Goal: Information Seeking & Learning: Learn about a topic

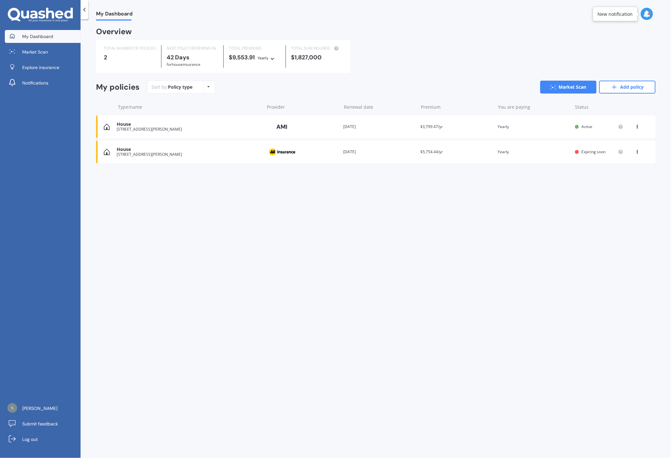
click at [461, 61] on div "TOTAL NUMBER OF POLICIES 2 NEXT POLICY RENEWING [DATE] for House insurance TOTA…" at bounding box center [376, 56] width 560 height 33
click at [52, 13] on icon at bounding box center [50, 13] width 8 height 11
click at [59, 49] on link "Market Scan" at bounding box center [43, 51] width 76 height 13
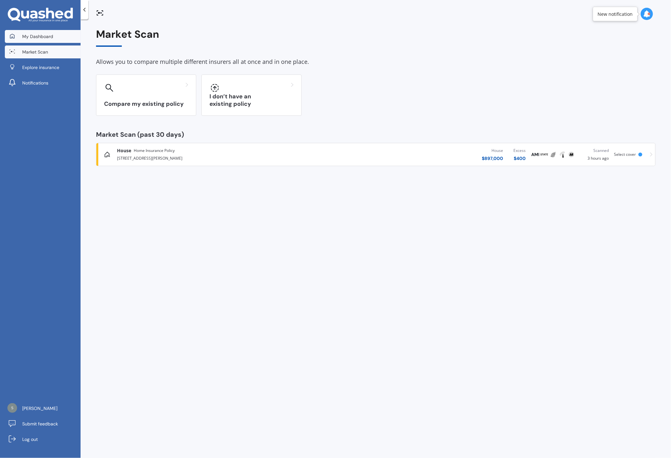
click at [50, 38] on span "My Dashboard" at bounding box center [37, 36] width 31 height 6
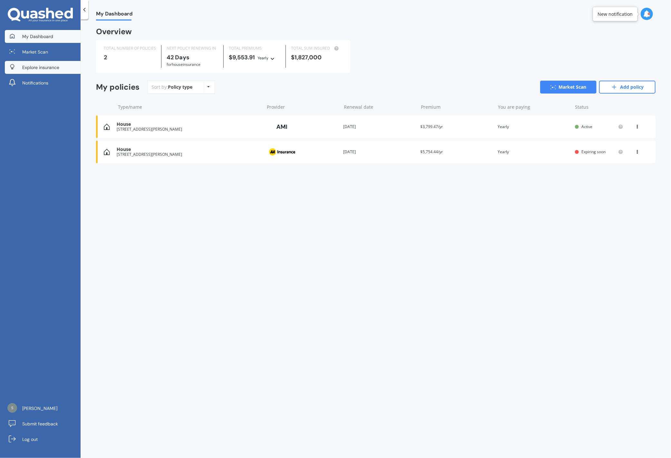
click at [41, 69] on span "Explore insurance" at bounding box center [40, 67] width 37 height 6
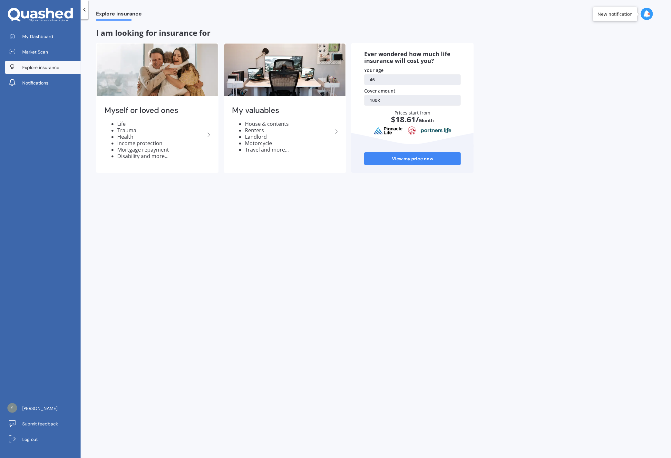
click at [381, 81] on link "46" at bounding box center [412, 79] width 97 height 11
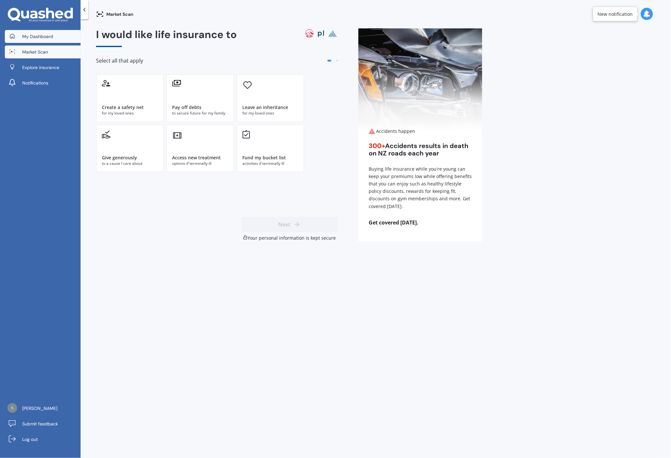
click at [40, 35] on span "My Dashboard" at bounding box center [37, 36] width 31 height 6
